Goal: Transaction & Acquisition: Book appointment/travel/reservation

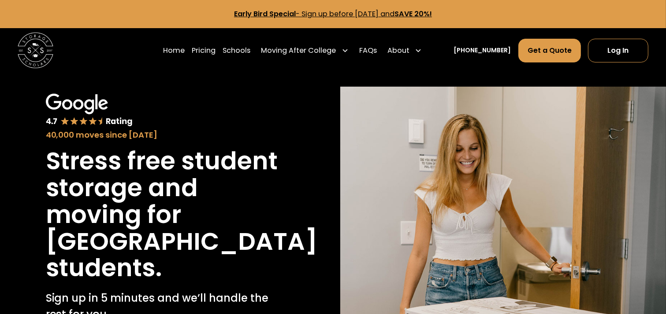
drag, startPoint x: 668, startPoint y: 156, endPoint x: 666, endPoint y: 7, distance: 148.9
click at [665, 7] on html "Early Bird Special - Sign up before [DATE] and SAVE 20%! Home Pricing Schools M…" at bounding box center [333, 157] width 666 height 314
click at [546, 49] on link "Get a Quote" at bounding box center [549, 51] width 63 height 24
click at [549, 48] on link "Get a Quote" at bounding box center [549, 51] width 63 height 24
